Goal: Task Accomplishment & Management: Use online tool/utility

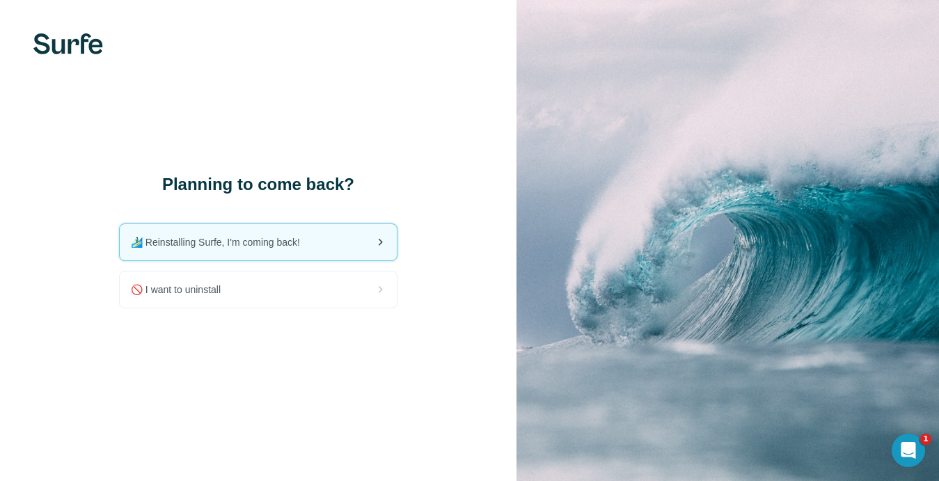
click at [335, 244] on div "🏄🏻‍♂️ Reinstalling Surfe, I'm coming back!" at bounding box center [258, 242] width 277 height 36
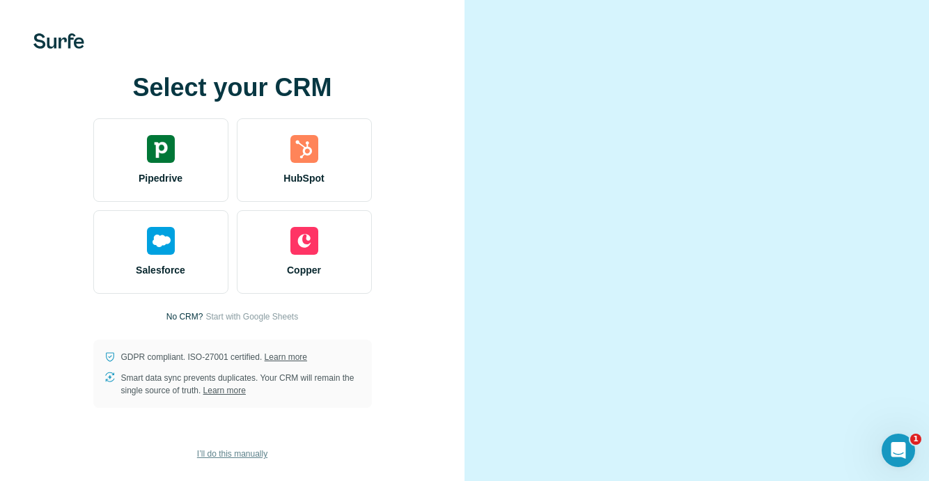
scroll to position [19, 0]
click at [264, 457] on span "I’ll do this manually" at bounding box center [232, 454] width 70 height 13
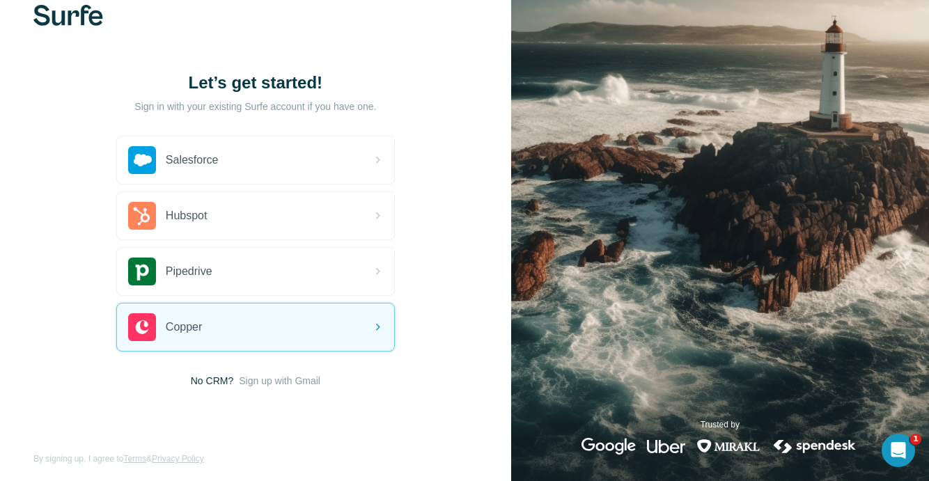
scroll to position [36, 0]
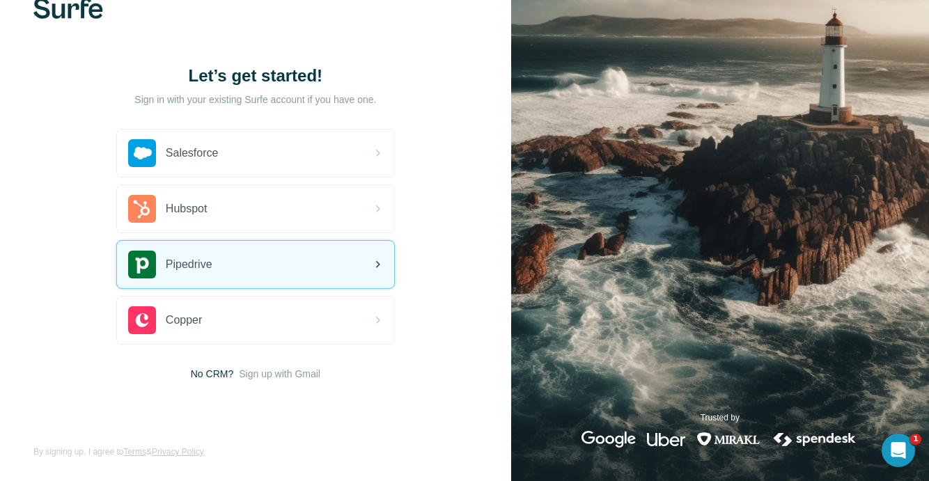
click at [366, 273] on div "Pipedrive" at bounding box center [255, 264] width 277 height 47
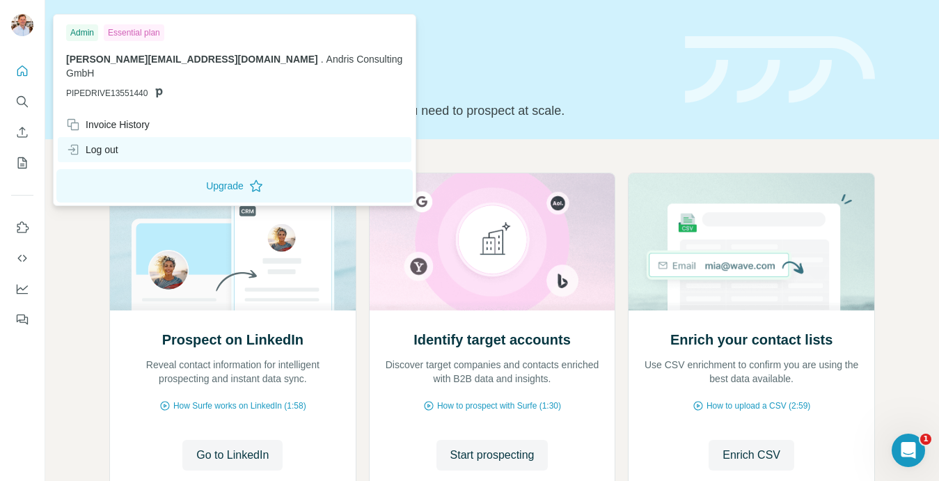
click at [91, 143] on div "Log out" at bounding box center [92, 150] width 52 height 14
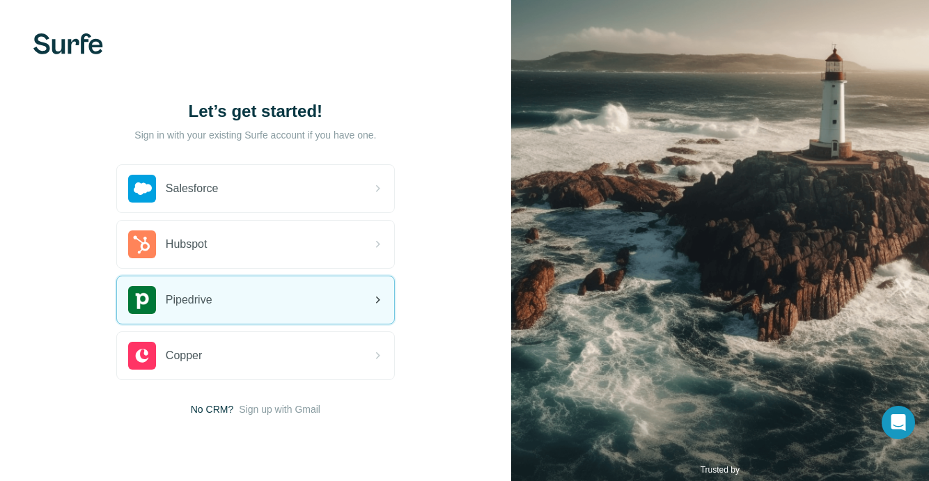
click at [266, 303] on div "Pipedrive" at bounding box center [255, 299] width 277 height 47
